Goal: Task Accomplishment & Management: Use online tool/utility

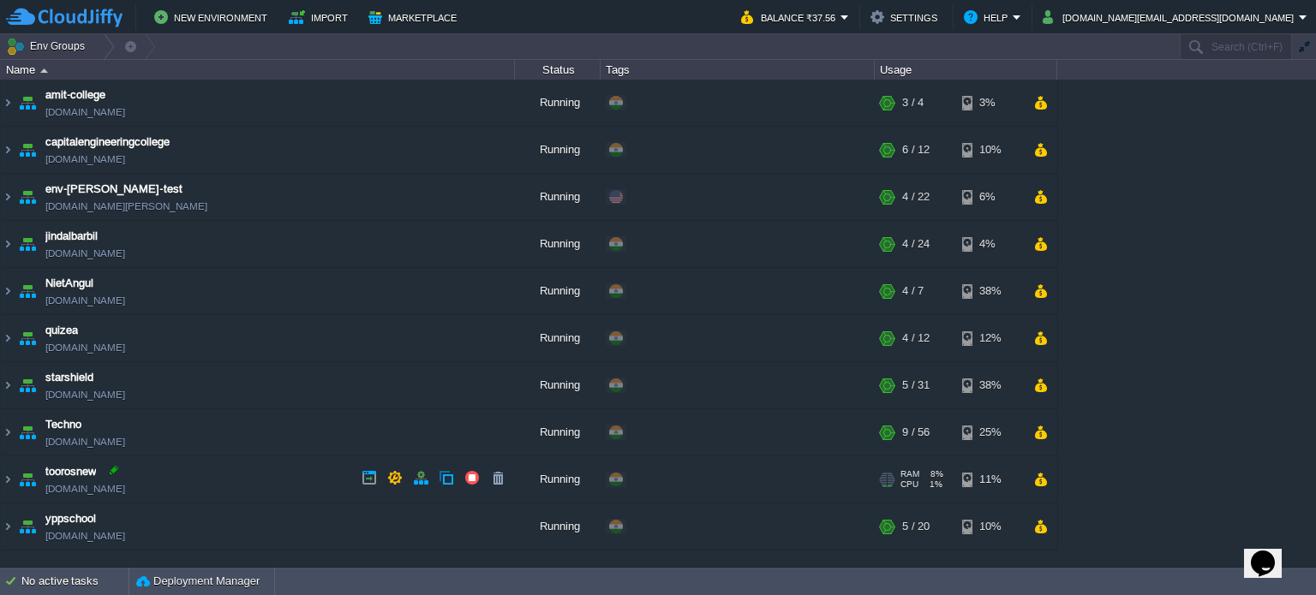
click at [118, 470] on div at bounding box center [113, 470] width 15 height 15
click at [6, 475] on img at bounding box center [8, 480] width 14 height 46
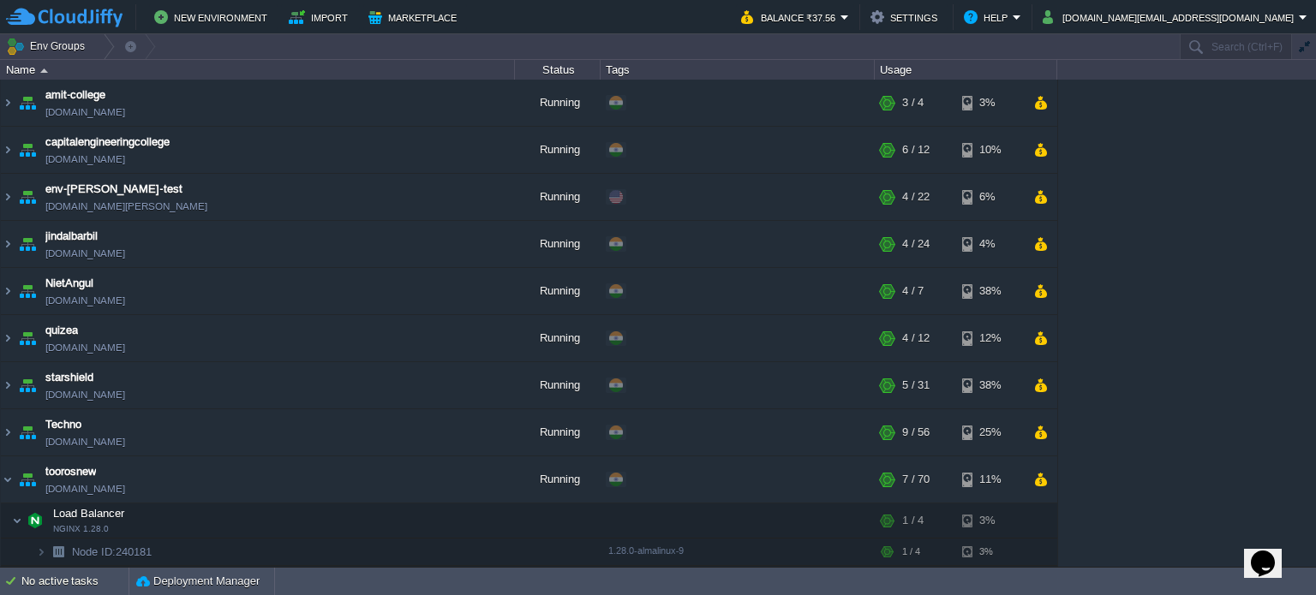
scroll to position [171, 0]
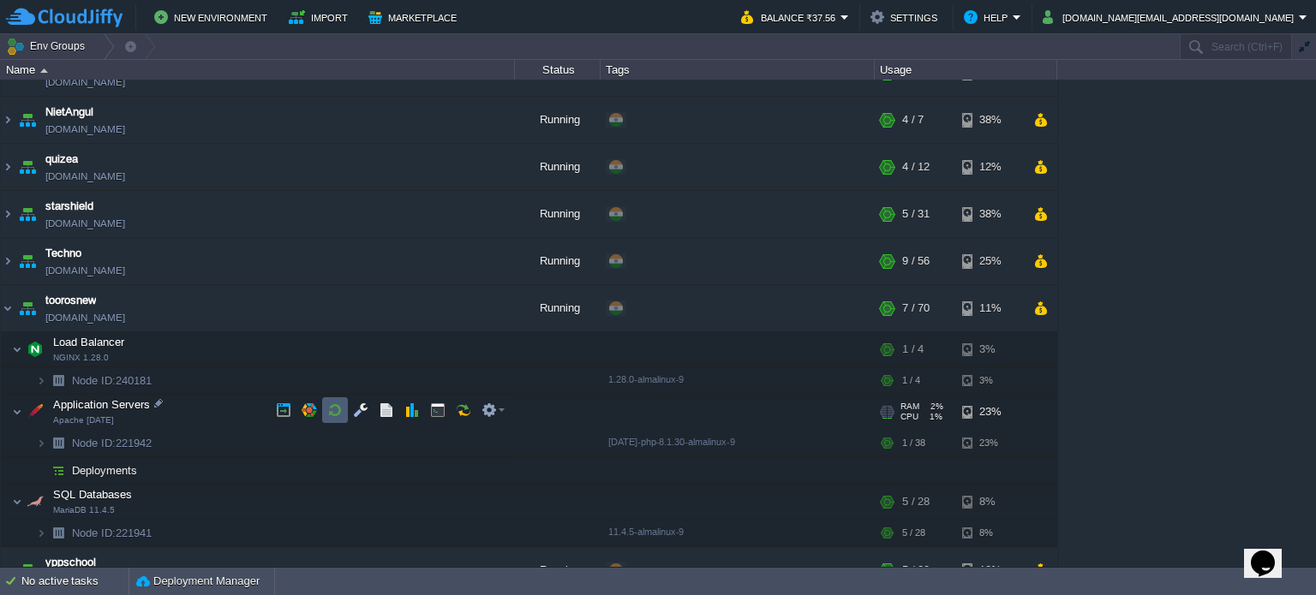
click at [332, 410] on button "button" at bounding box center [334, 410] width 15 height 15
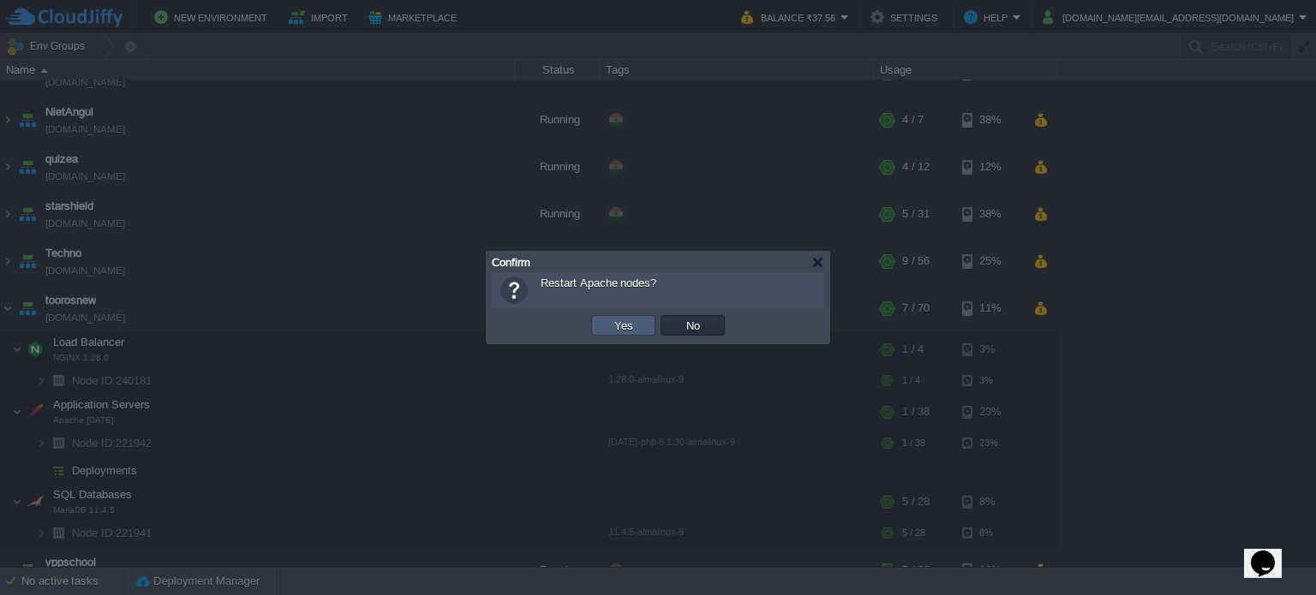
click at [648, 325] on td "Yes" at bounding box center [623, 325] width 64 height 21
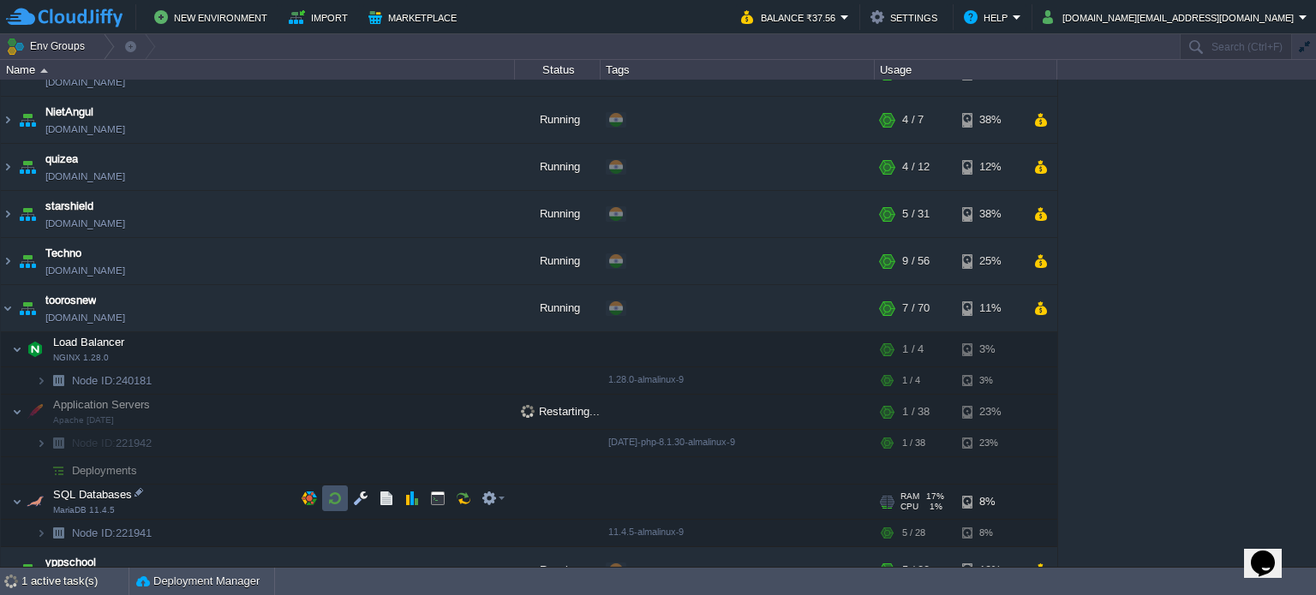
click at [336, 503] on button "button" at bounding box center [334, 498] width 15 height 15
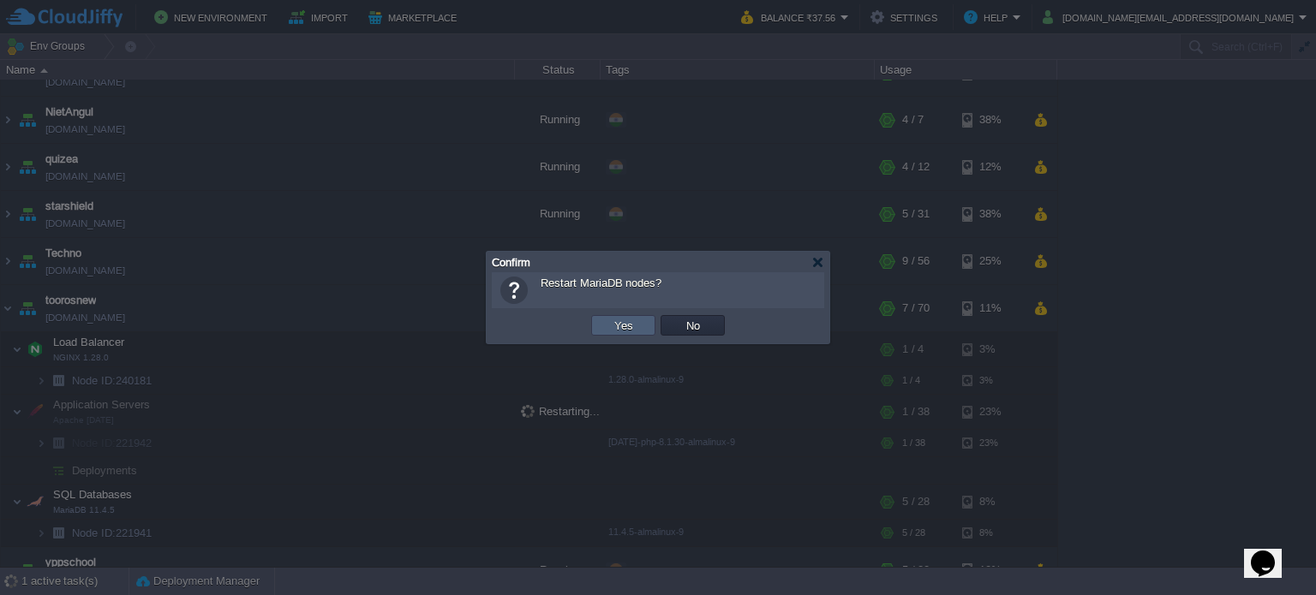
click at [633, 326] on button "Yes" at bounding box center [623, 325] width 29 height 15
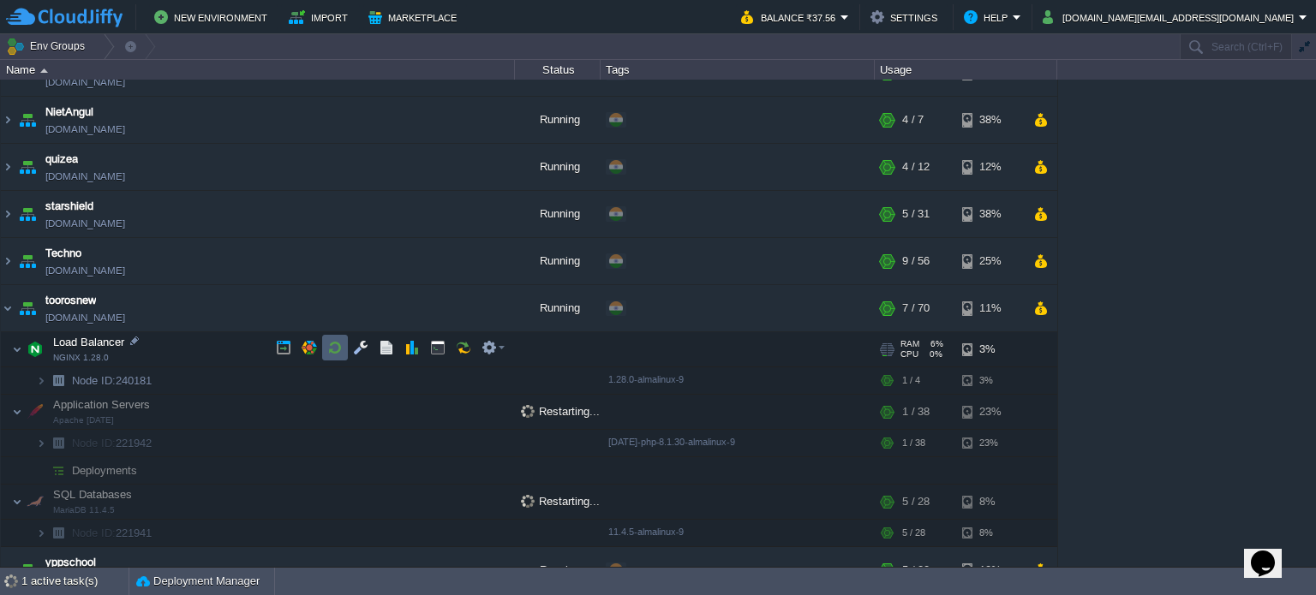
click at [339, 347] on button "button" at bounding box center [334, 347] width 15 height 15
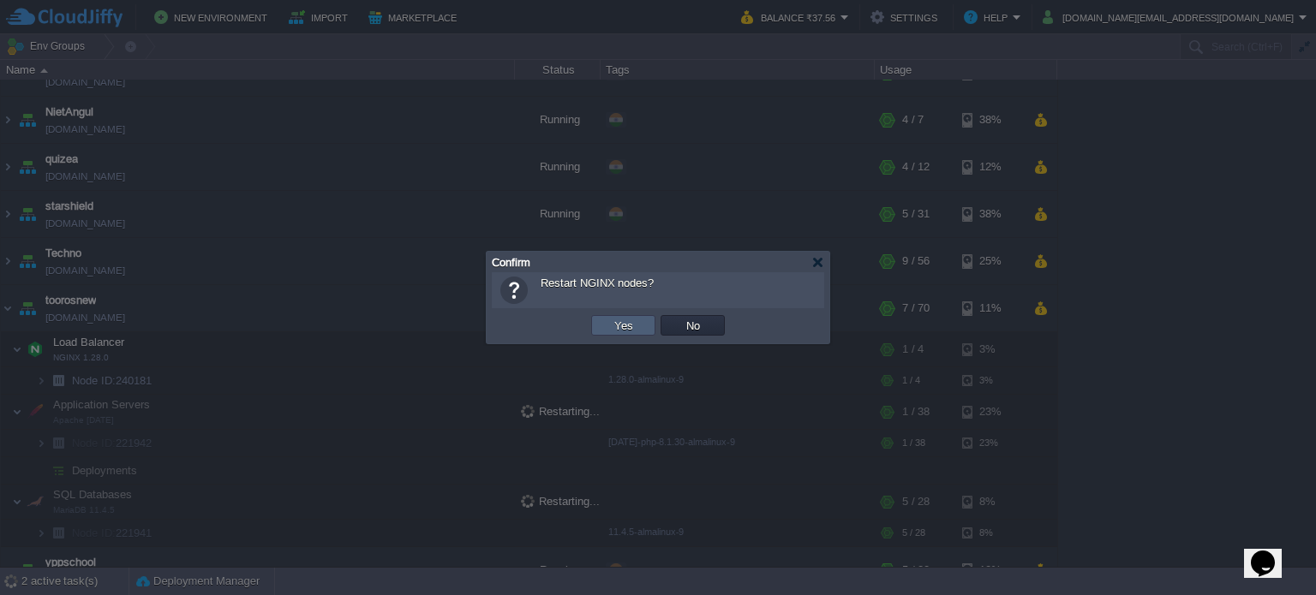
click at [609, 318] on button "Yes" at bounding box center [623, 325] width 29 height 15
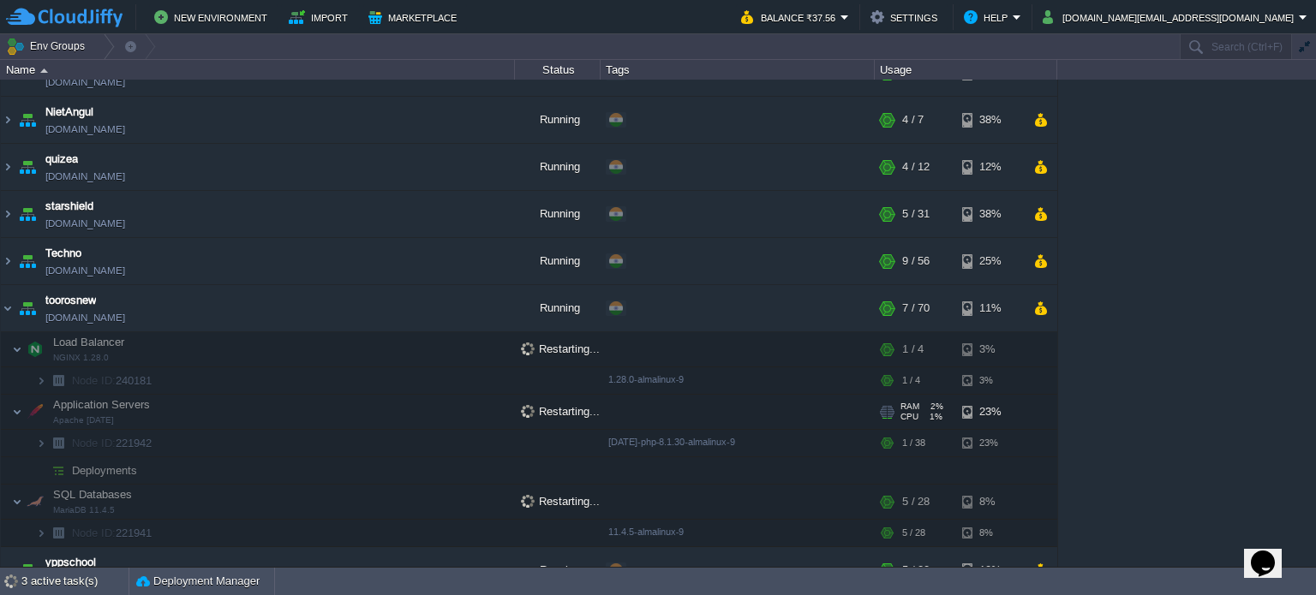
scroll to position [195, 0]
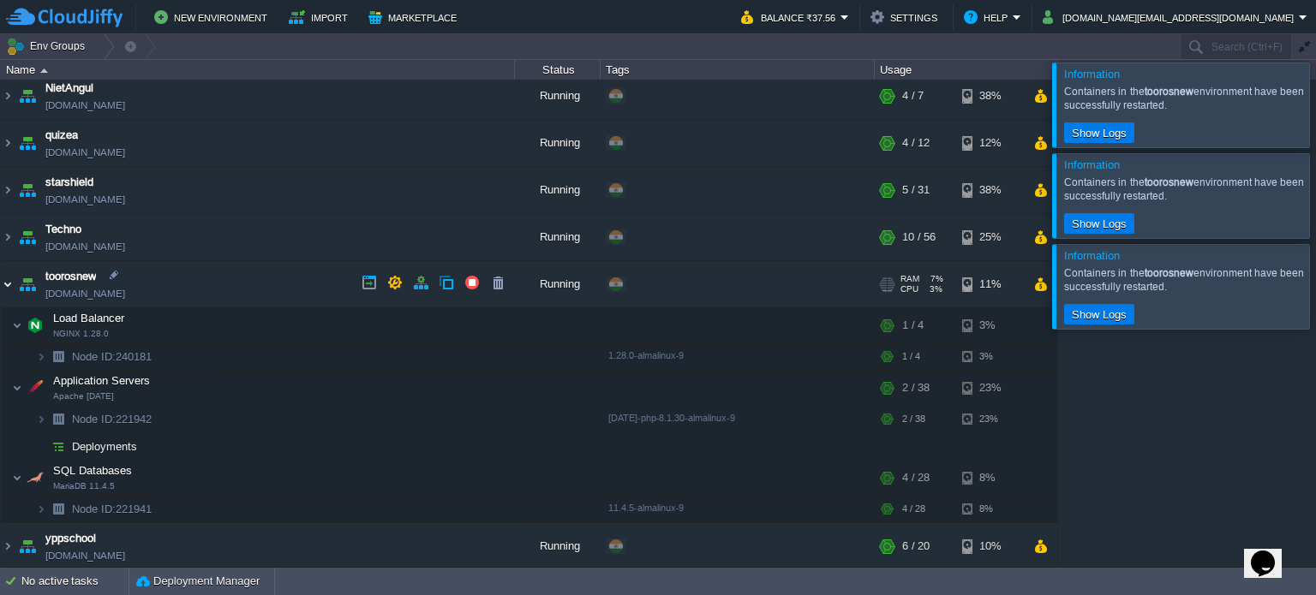
click at [5, 284] on img at bounding box center [8, 284] width 14 height 46
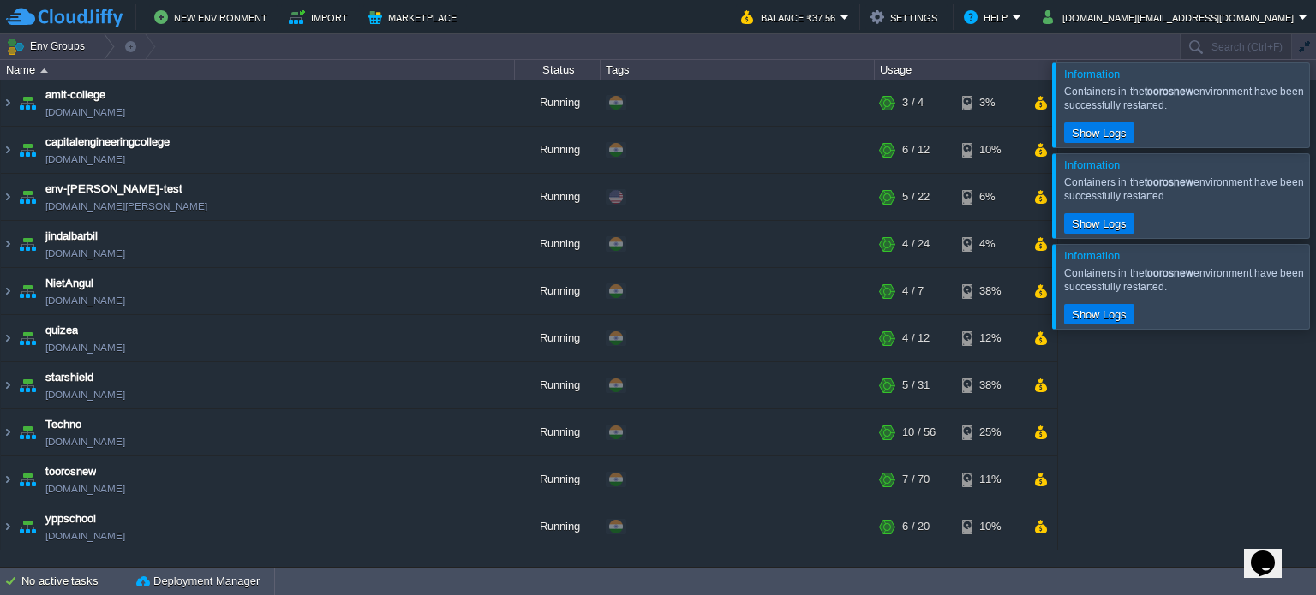
click at [1315, 279] on div at bounding box center [1336, 286] width 0 height 84
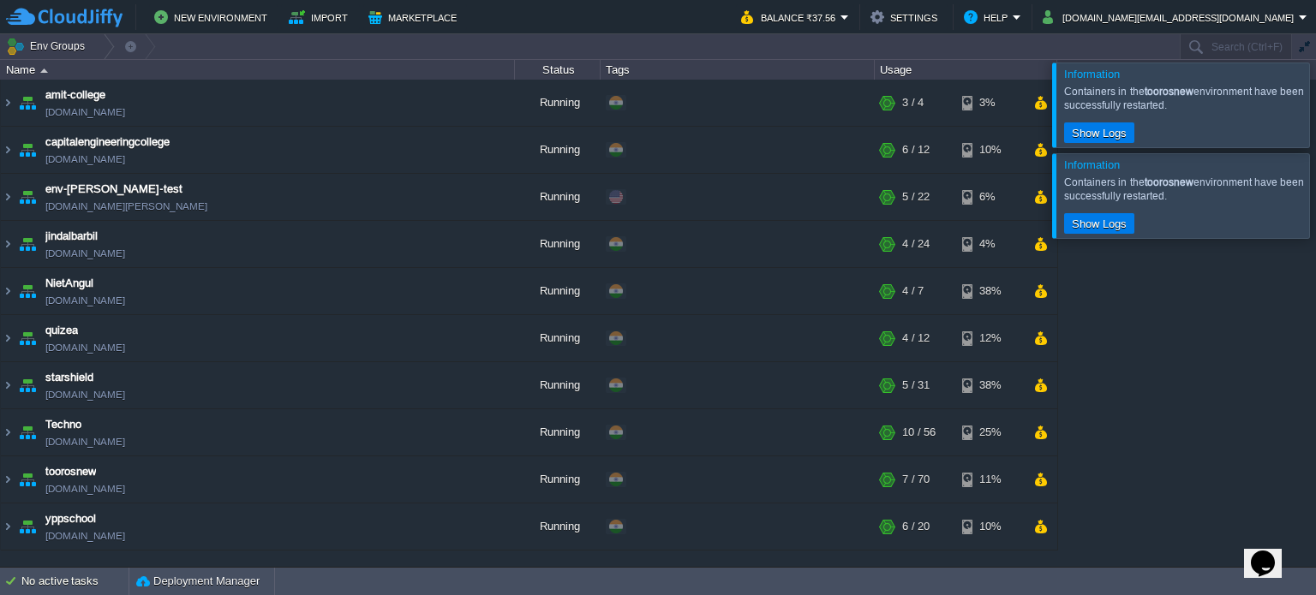
click at [1315, 198] on div at bounding box center [1336, 195] width 0 height 84
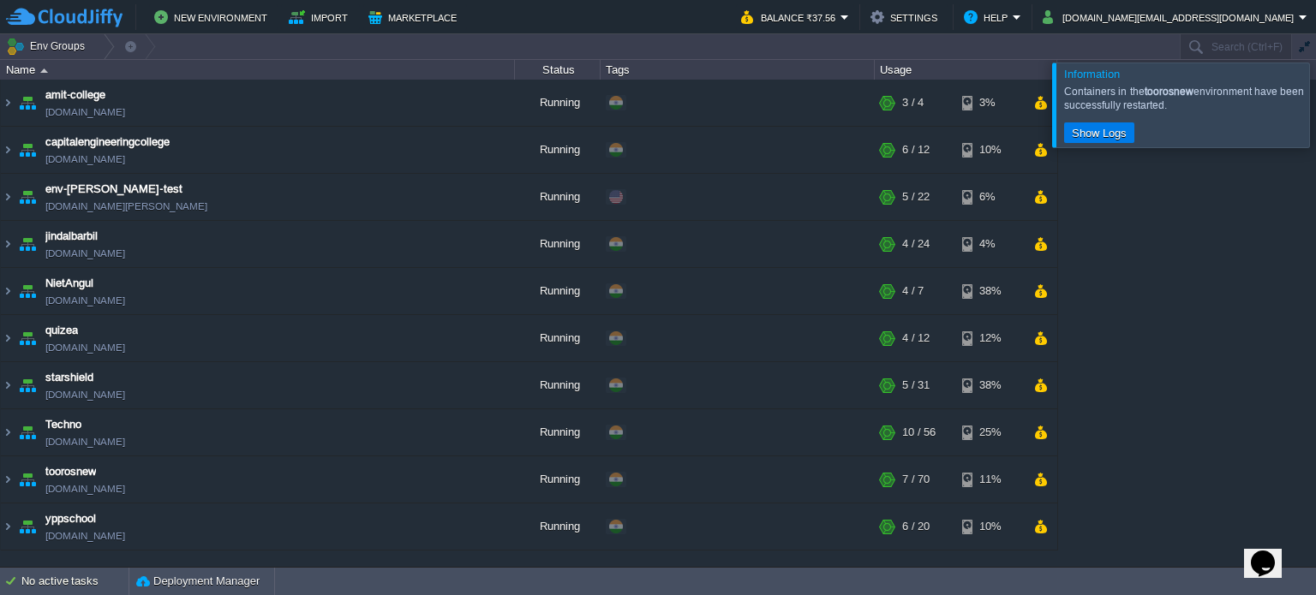
click at [1315, 105] on div at bounding box center [1336, 105] width 0 height 84
